Goal: Find specific page/section: Find specific page/section

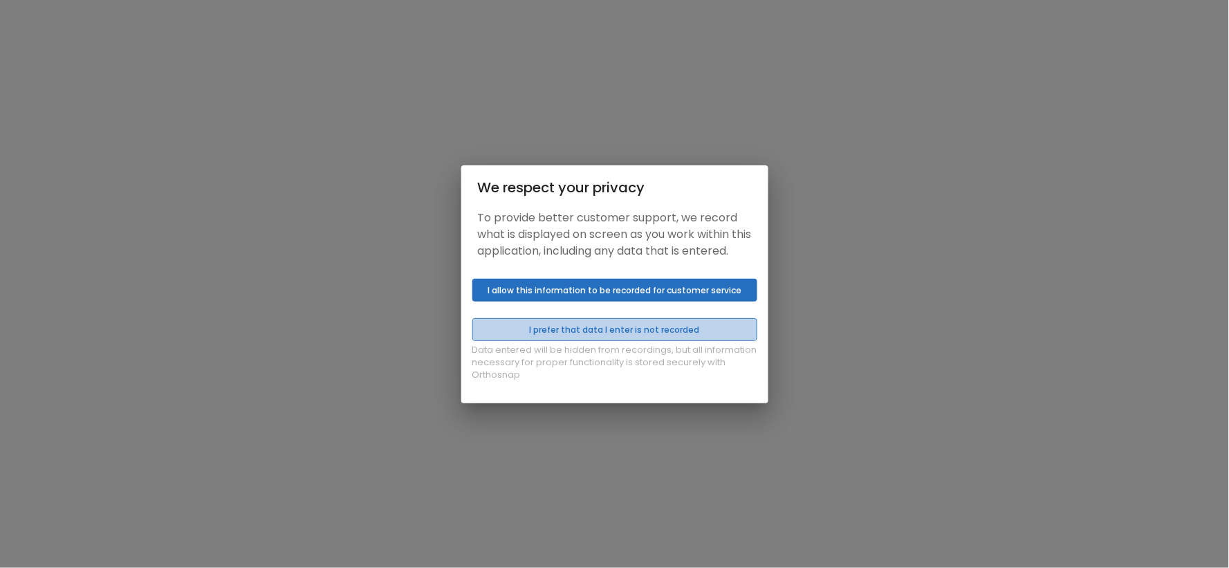
click at [598, 330] on button "I prefer that data I enter is not recorded" at bounding box center [614, 329] width 285 height 23
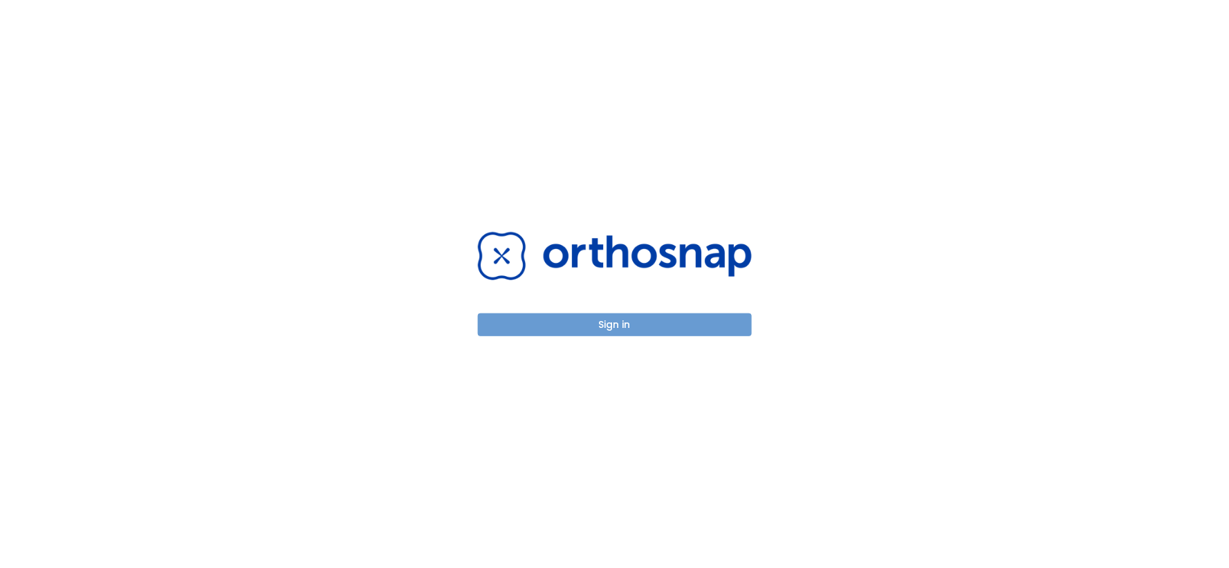
click at [598, 330] on button "Sign in" at bounding box center [615, 324] width 274 height 23
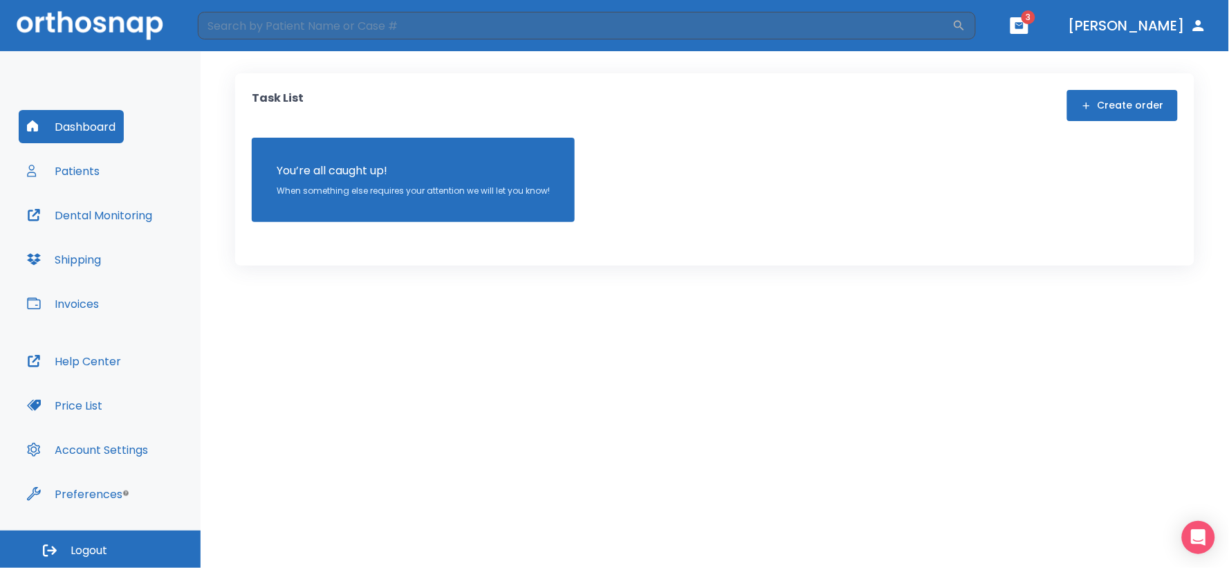
click at [91, 169] on button "Patients" at bounding box center [63, 170] width 89 height 33
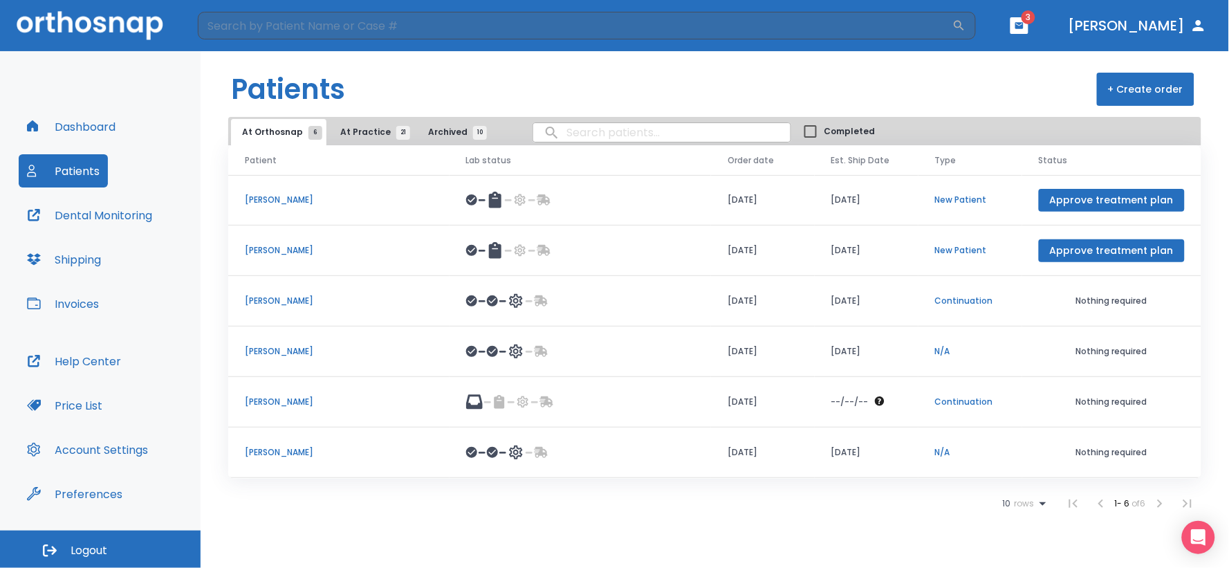
click at [561, 137] on input "search" at bounding box center [661, 132] width 257 height 27
type input "[PERSON_NAME]"
